Goal: Task Accomplishment & Management: Complete application form

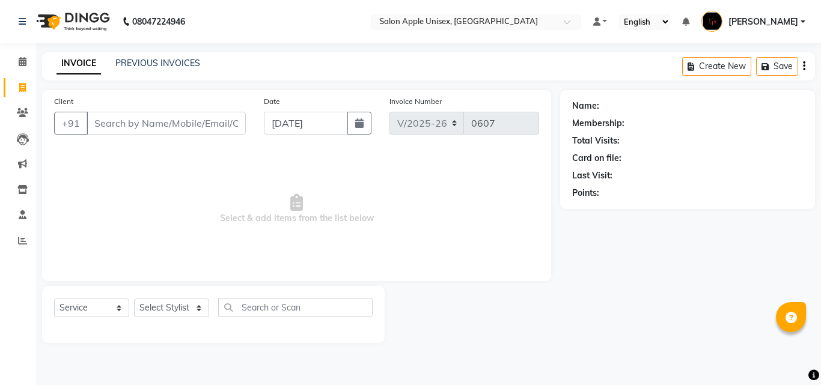
select select "133"
select select "service"
click at [451, 182] on span "Select & add items from the list below" at bounding box center [296, 209] width 485 height 120
click at [121, 124] on input "Client" at bounding box center [166, 123] width 159 height 23
click at [25, 112] on icon at bounding box center [22, 112] width 11 height 9
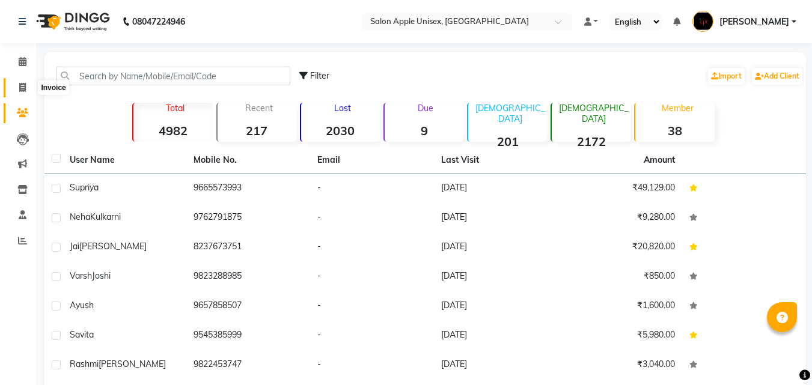
click at [24, 84] on icon at bounding box center [22, 87] width 7 height 9
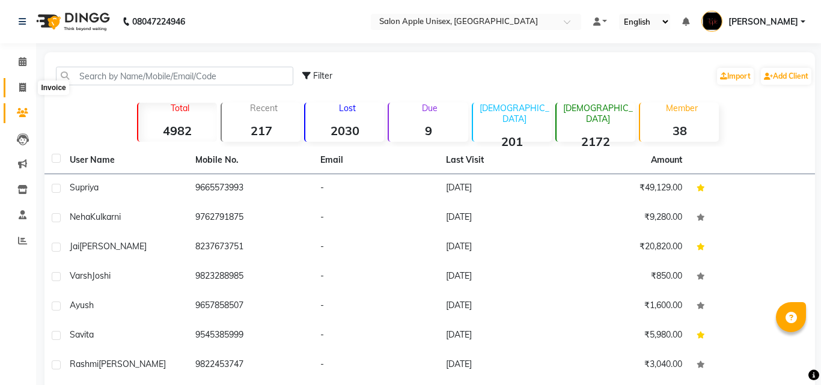
select select "133"
select select "service"
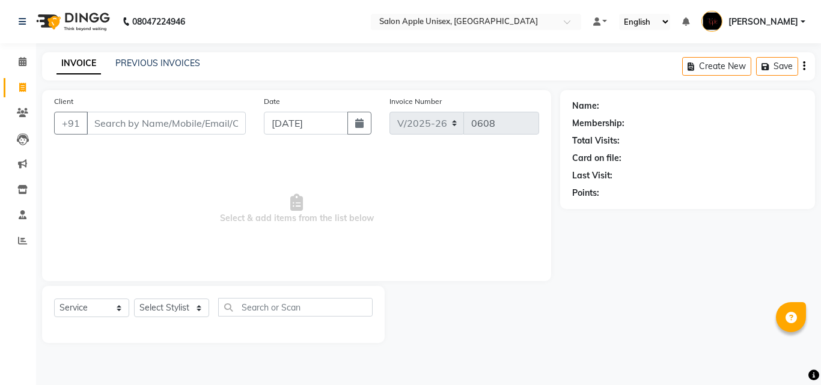
click at [148, 131] on input "Client" at bounding box center [166, 123] width 159 height 23
click at [153, 129] on input "Client" at bounding box center [166, 123] width 159 height 23
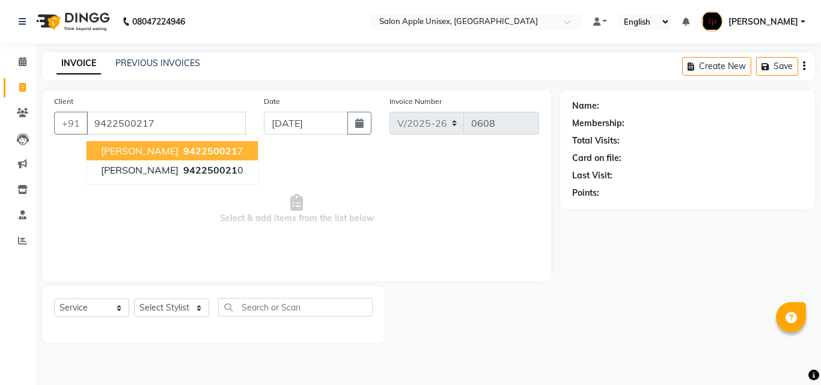
type input "9422500217"
click at [160, 149] on button "[PERSON_NAME] 942250021 7" at bounding box center [172, 150] width 171 height 19
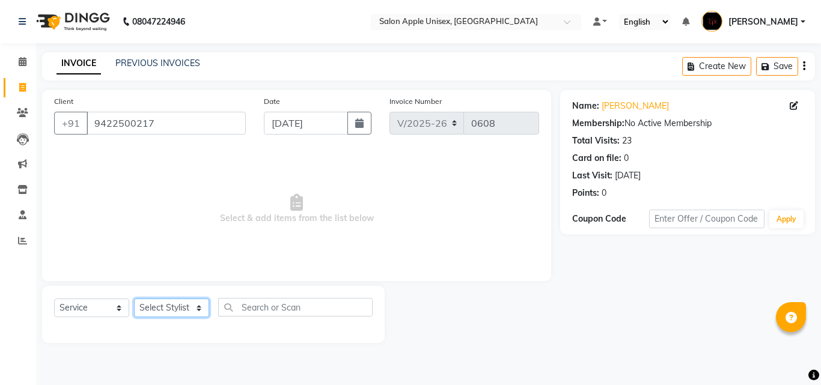
click at [201, 309] on select "Select Stylist [PERSON_NAME] [PERSON_NAME] [PERSON_NAME] [PERSON_NAME] [PERSON_…" at bounding box center [171, 308] width 75 height 19
click at [198, 305] on select "Select Stylist [PERSON_NAME] [PERSON_NAME] [PERSON_NAME] [PERSON_NAME] [PERSON_…" at bounding box center [171, 308] width 75 height 19
select select "22576"
click at [134, 299] on select "Select Stylist [PERSON_NAME] [PERSON_NAME] [PERSON_NAME] [PERSON_NAME] [PERSON_…" at bounding box center [171, 308] width 75 height 19
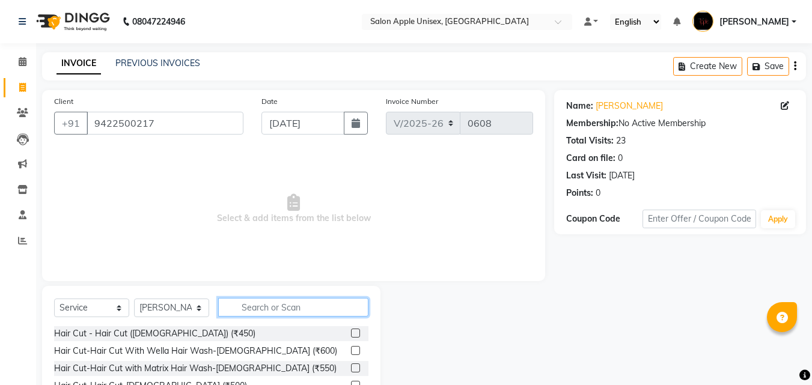
click at [243, 309] on input "text" at bounding box center [293, 307] width 150 height 19
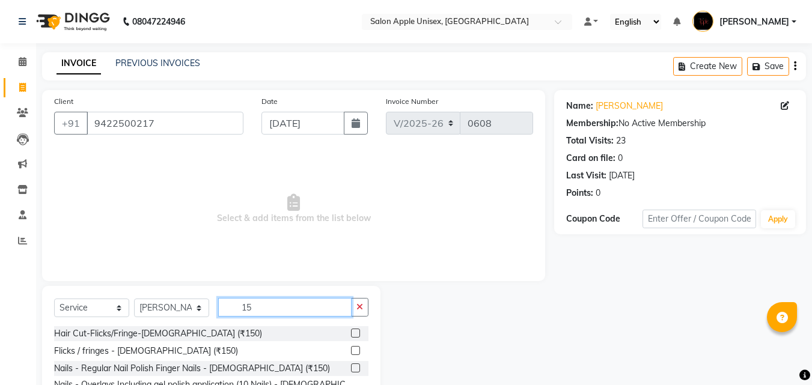
type input "1"
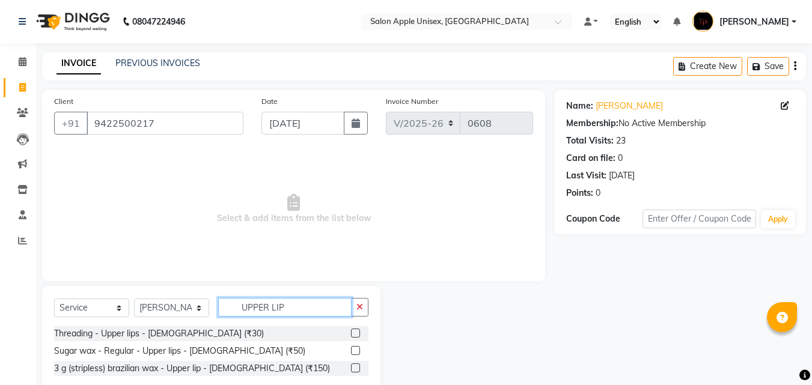
type input "UPPER LIP"
click at [356, 368] on label at bounding box center [355, 367] width 9 height 9
click at [356, 368] on input "checkbox" at bounding box center [355, 369] width 8 height 8
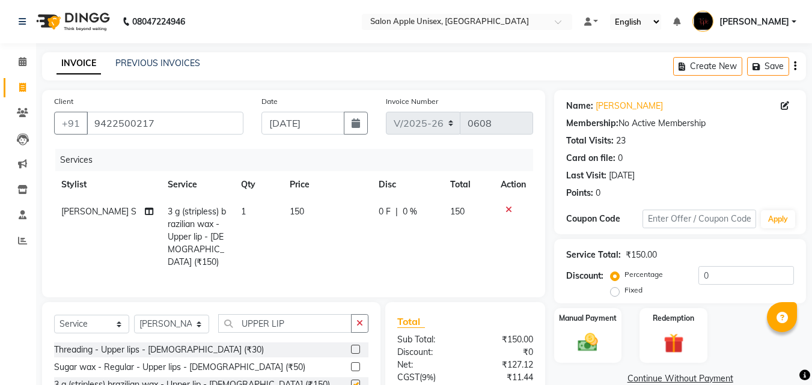
checkbox input "false"
click at [359, 319] on icon "button" at bounding box center [359, 323] width 7 height 8
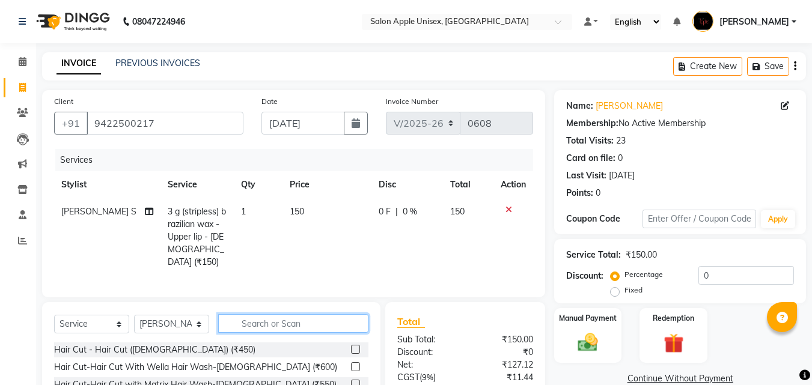
click at [329, 314] on input "text" at bounding box center [293, 323] width 150 height 19
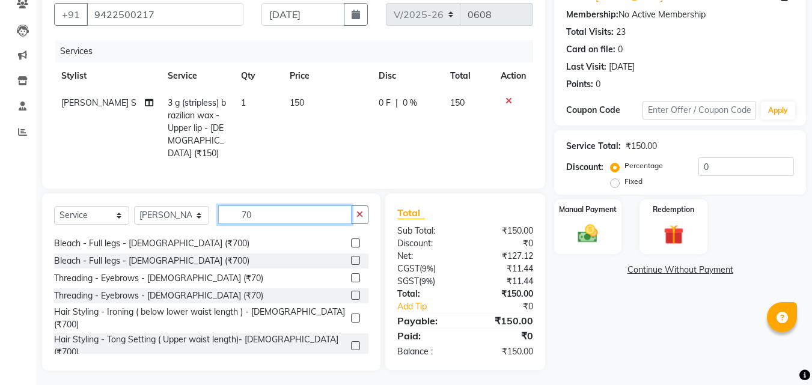
scroll to position [153, 0]
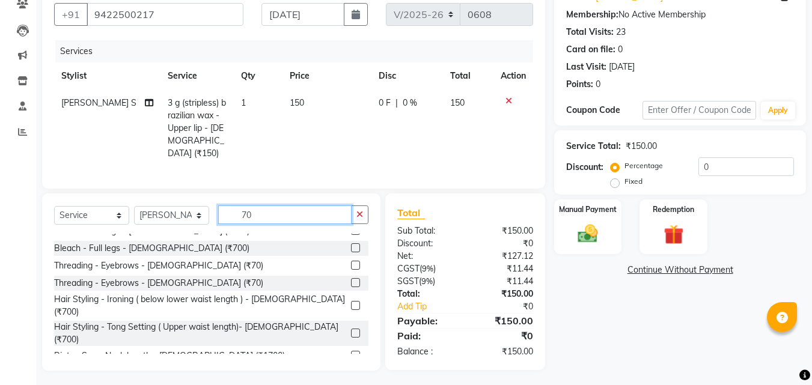
type input "70"
click at [351, 261] on label at bounding box center [355, 265] width 9 height 9
click at [351, 262] on input "checkbox" at bounding box center [355, 266] width 8 height 8
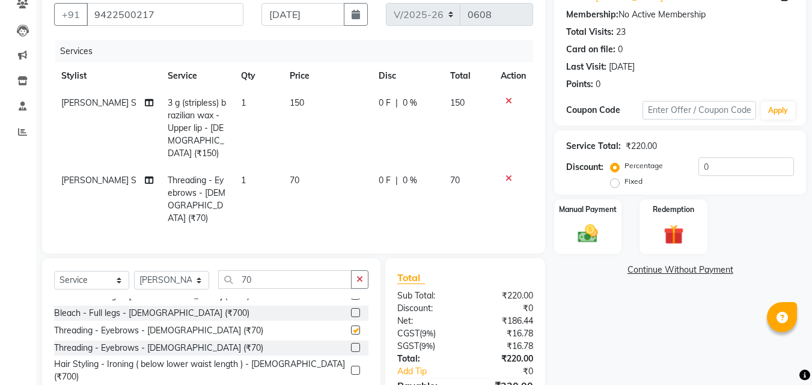
checkbox input "false"
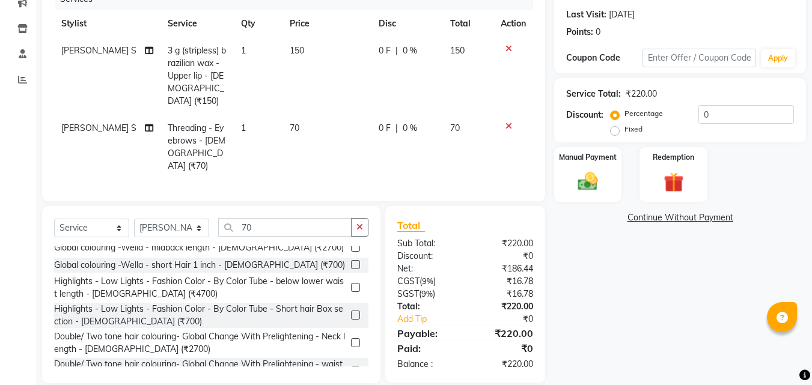
scroll to position [433, 0]
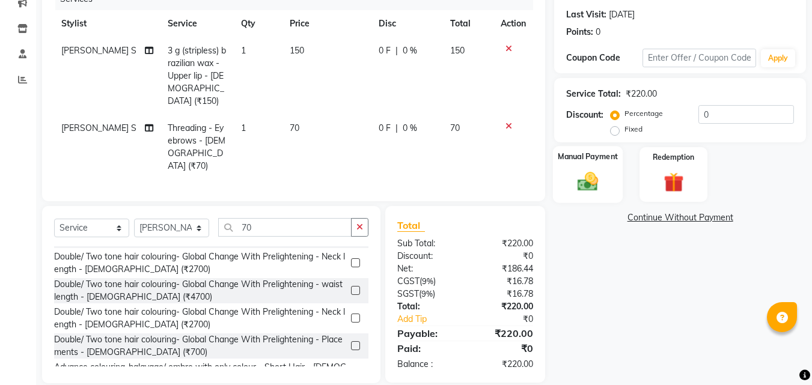
click at [576, 183] on img at bounding box center [588, 181] width 34 height 24
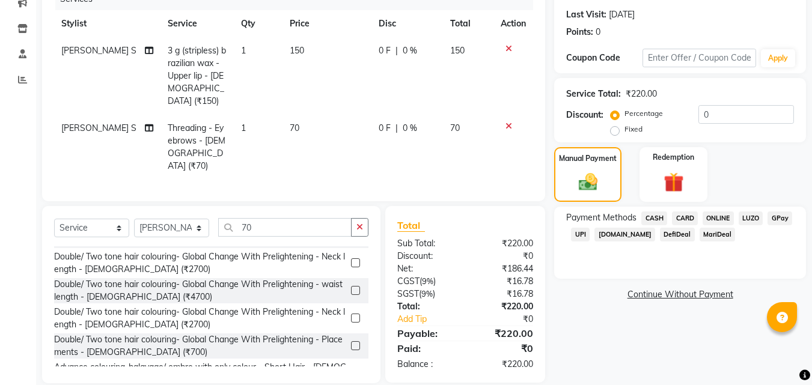
click at [718, 219] on span "ONLINE" at bounding box center [717, 218] width 31 height 14
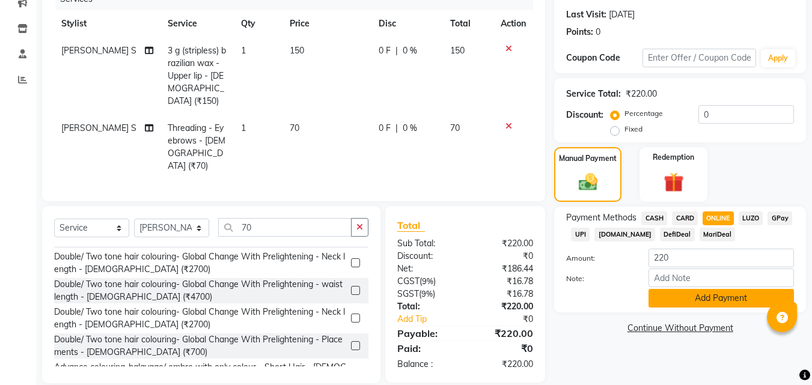
click at [693, 296] on button "Add Payment" at bounding box center [720, 298] width 145 height 19
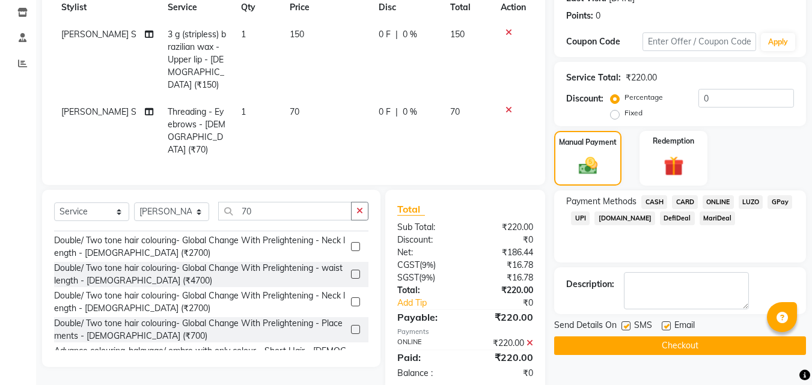
scroll to position [186, 0]
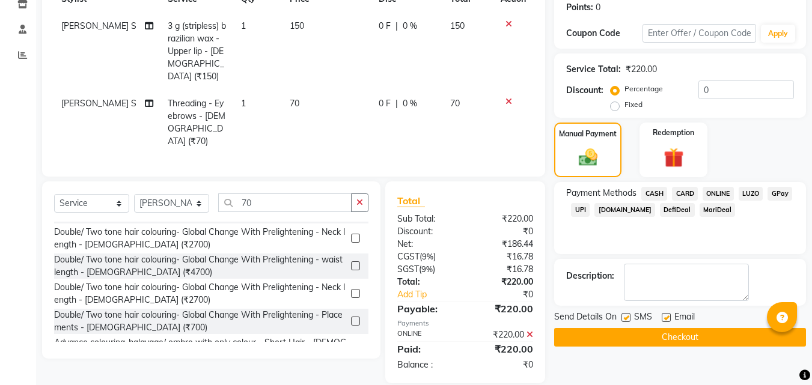
click at [682, 334] on button "Checkout" at bounding box center [680, 337] width 252 height 19
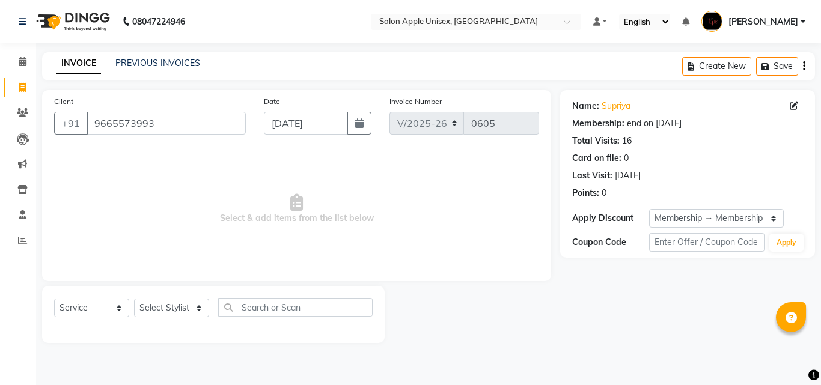
select select "133"
select select "service"
select select "1: Object"
click at [174, 117] on input "9665573993" at bounding box center [166, 123] width 159 height 23
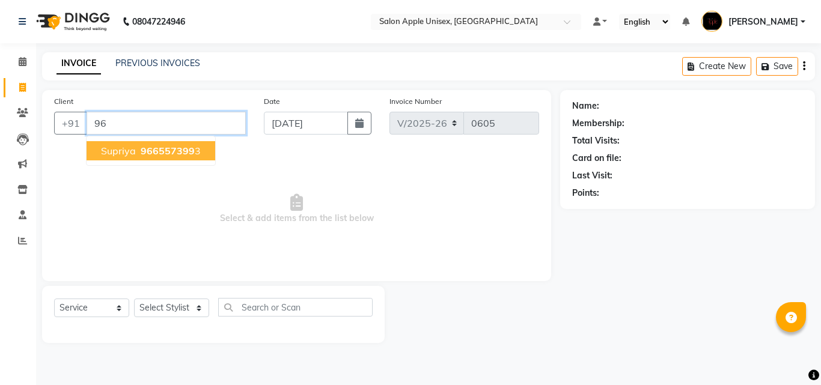
type input "9"
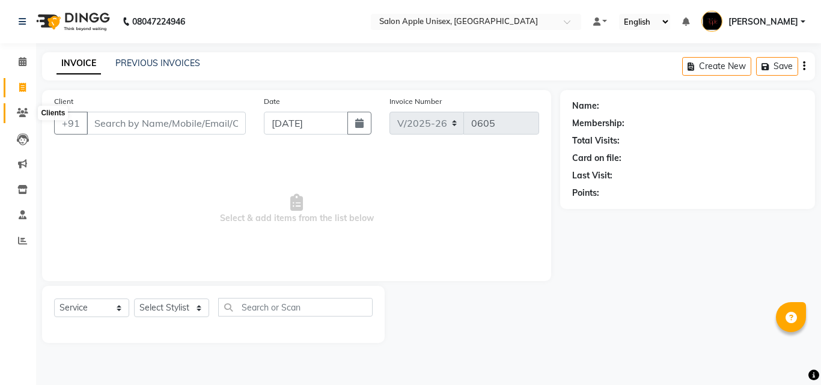
click at [19, 110] on icon at bounding box center [22, 112] width 11 height 9
click at [24, 115] on icon at bounding box center [22, 112] width 11 height 9
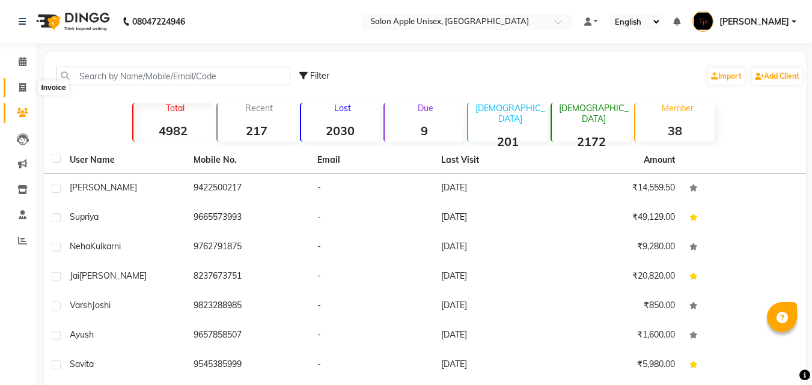
click at [23, 87] on icon at bounding box center [22, 87] width 7 height 9
select select "133"
select select "service"
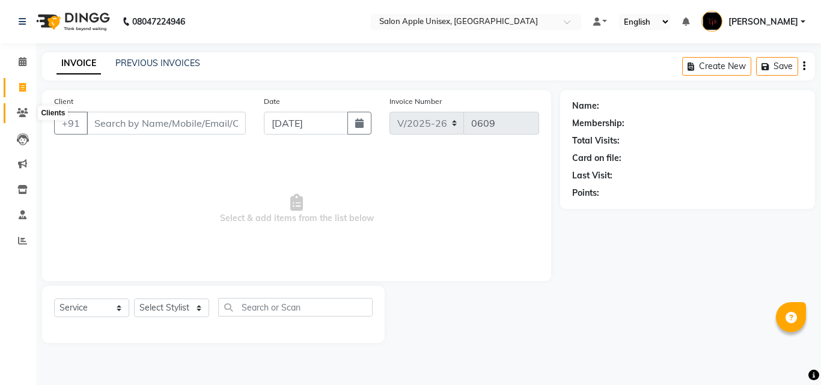
click at [17, 110] on icon at bounding box center [22, 112] width 11 height 9
